Goal: Check status: Check status

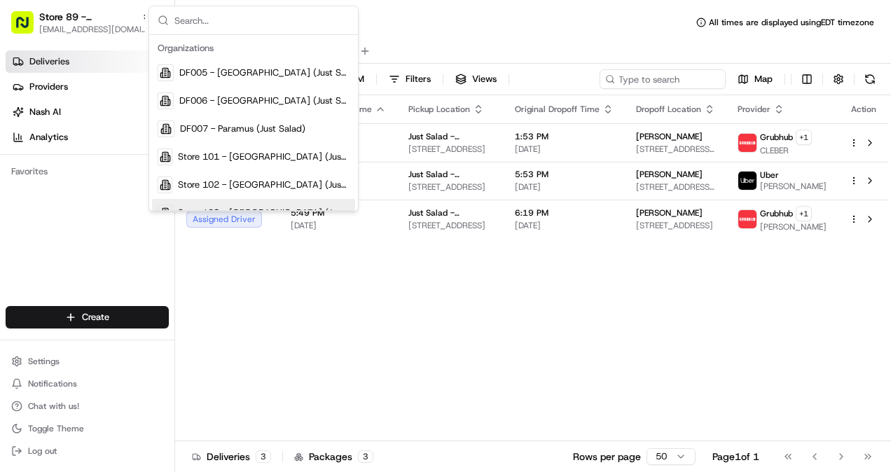
click at [238, 308] on div "Status Original Pickup Time Pickup Location Original Dropoff Time Dropoff Locat…" at bounding box center [532, 268] width 715 height 346
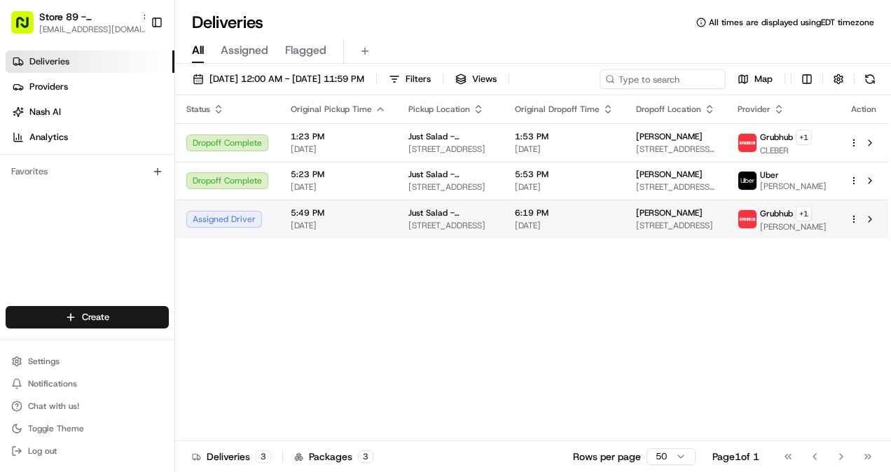
click at [620, 216] on td "6:19 PM [DATE]" at bounding box center [564, 219] width 121 height 39
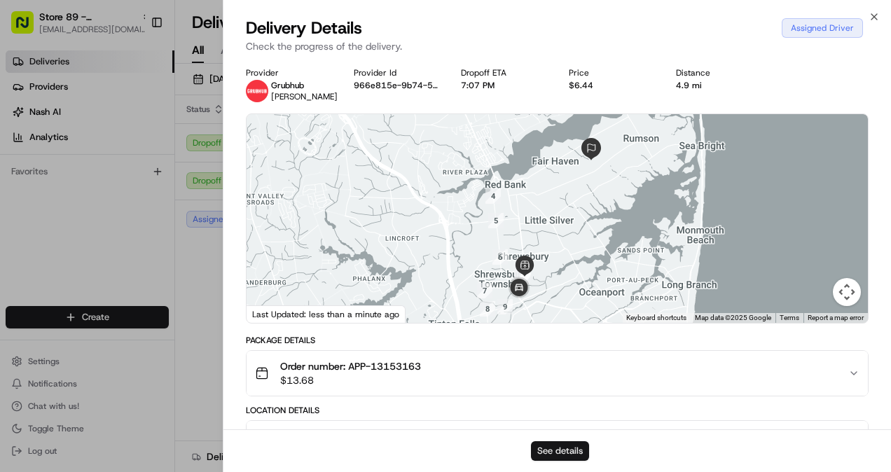
click at [562, 453] on button "See details" at bounding box center [560, 452] width 58 height 20
